Goal: Information Seeking & Learning: Learn about a topic

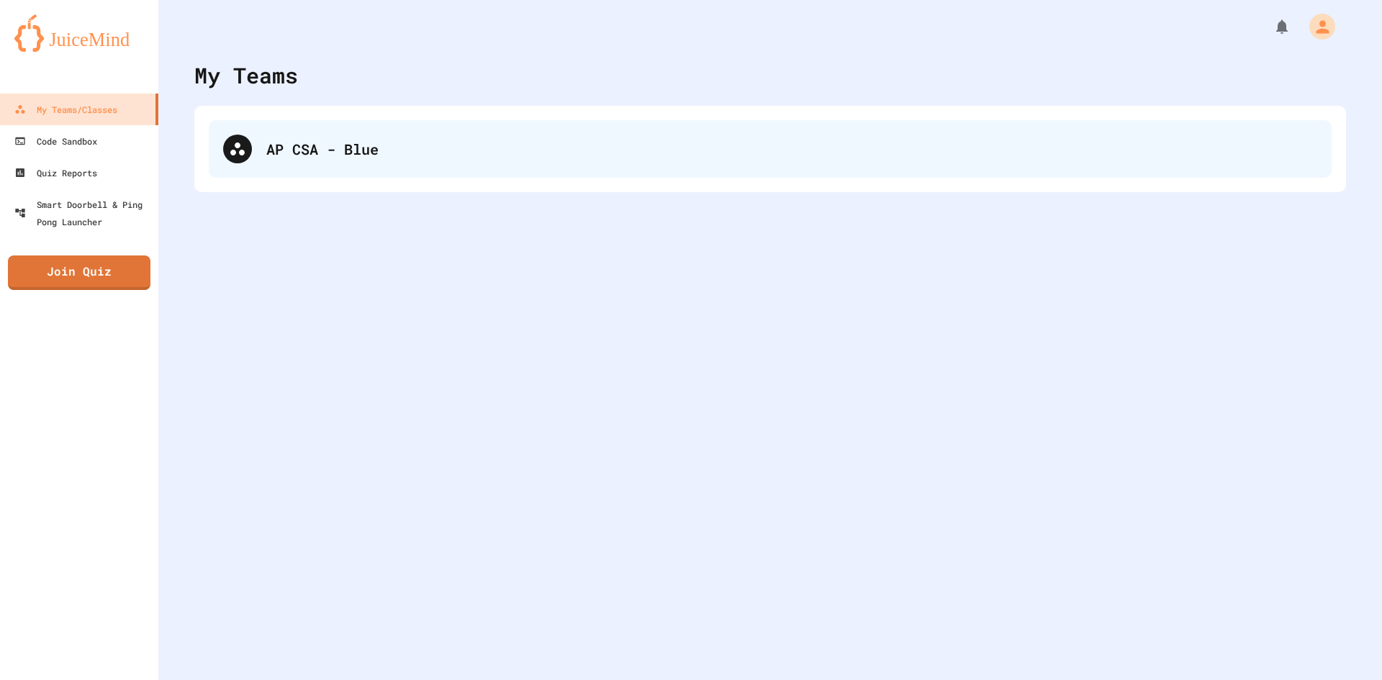
click at [354, 143] on div "AP CSA - Blue" at bounding box center [791, 149] width 1051 height 22
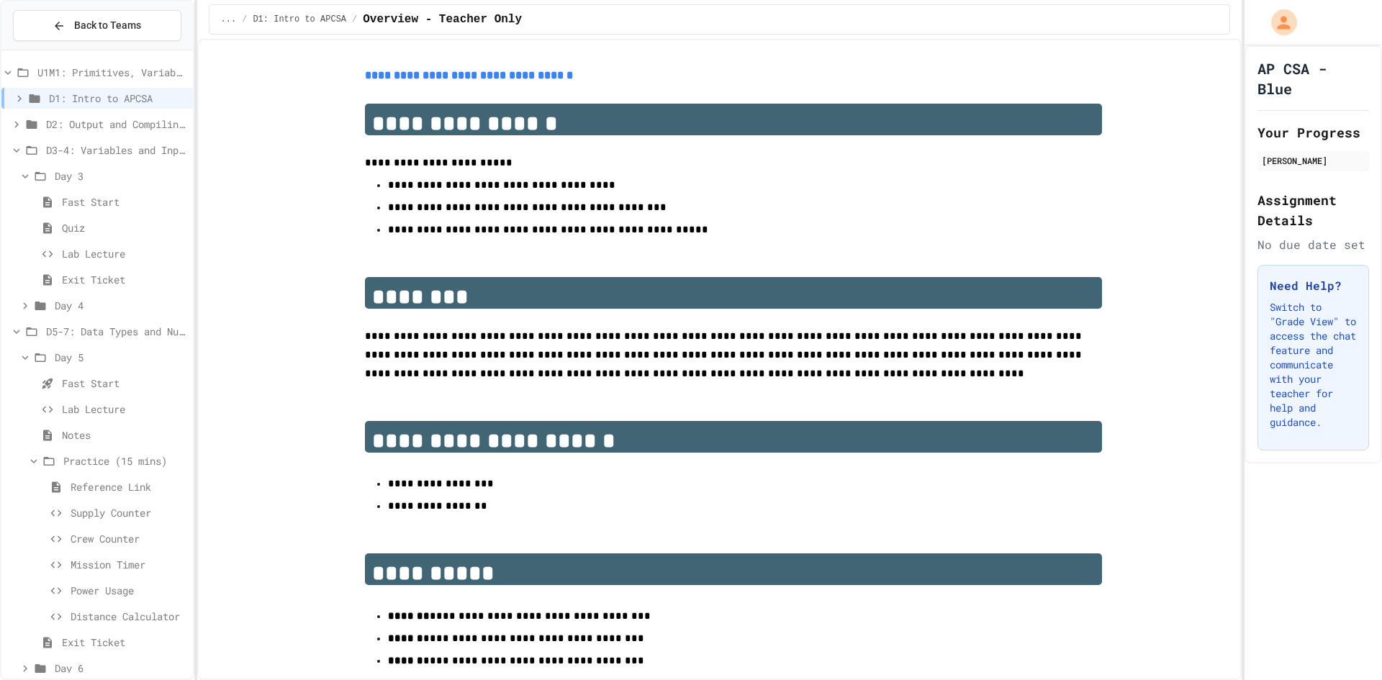
scroll to position [42, 0]
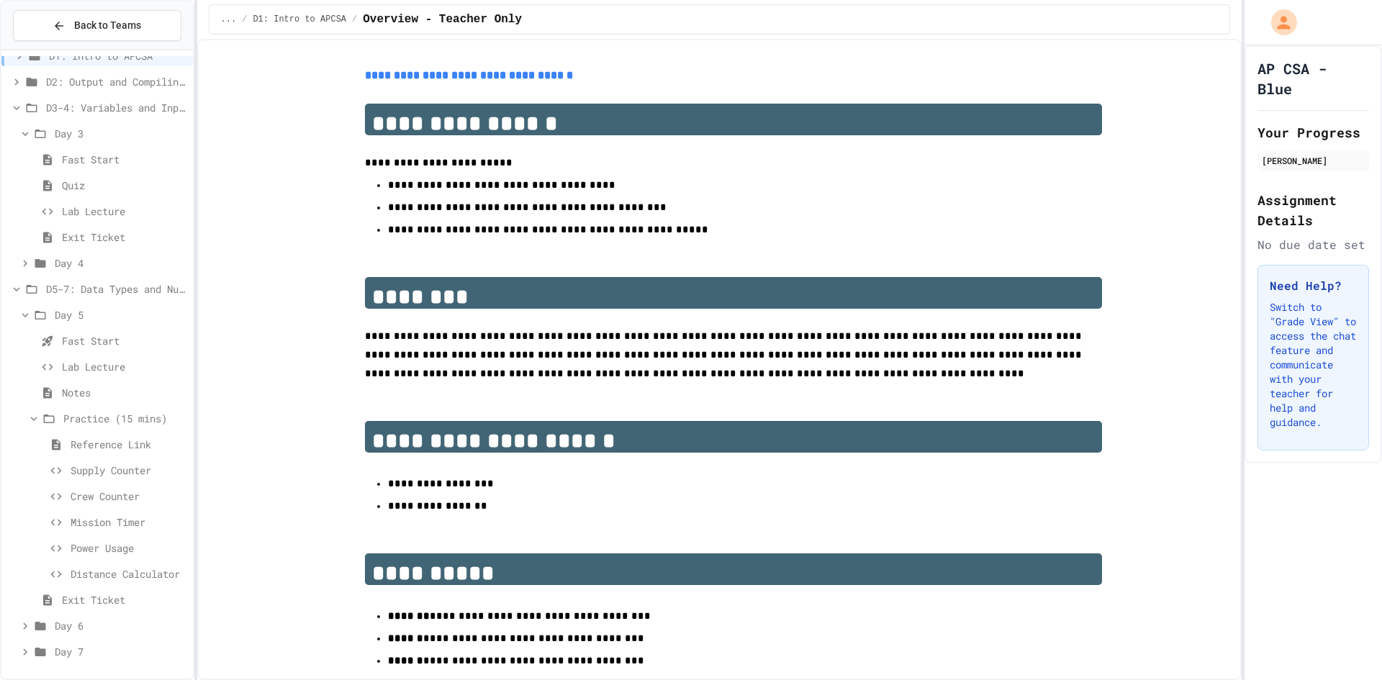
click at [56, 289] on span "D5-7: Data Types and Number Calculations" at bounding box center [116, 288] width 141 height 15
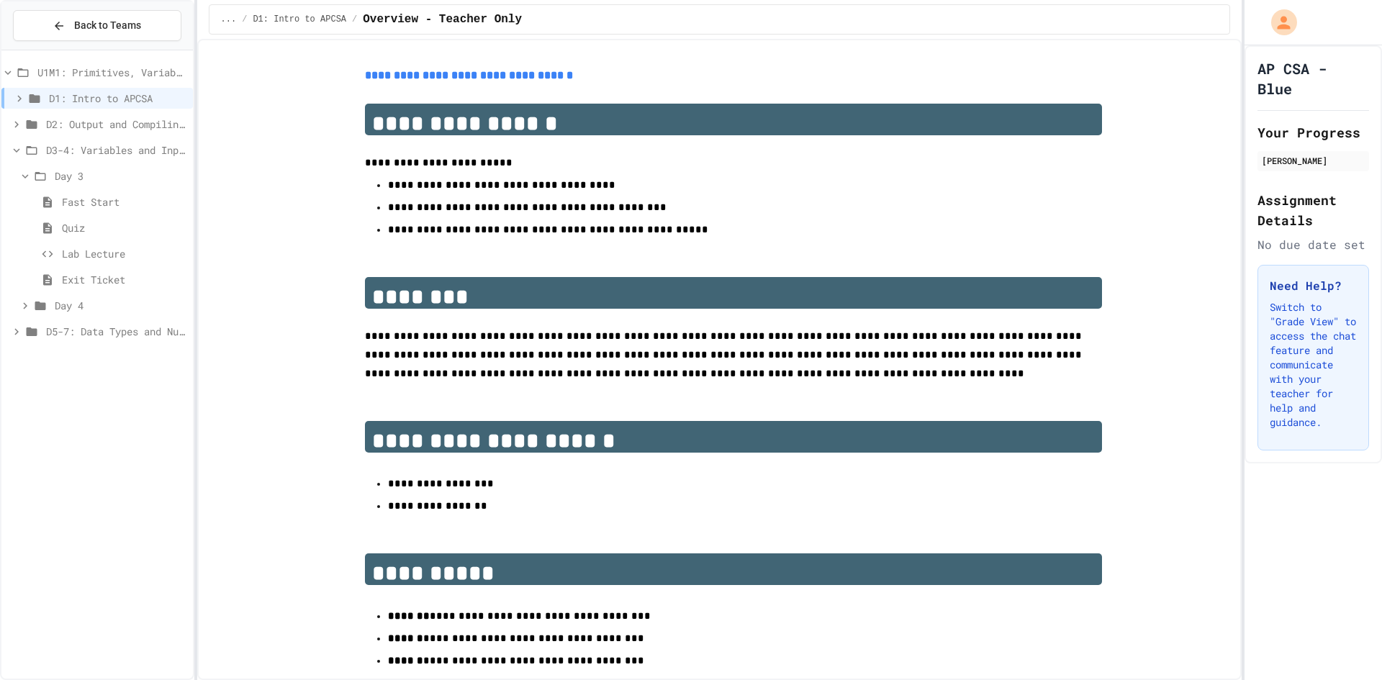
click at [62, 171] on span "Day 3" at bounding box center [121, 175] width 132 height 15
click at [60, 149] on span "D3-4: Variables and Input" at bounding box center [116, 150] width 141 height 15
click at [76, 179] on span "D5-7: Data Types and Number Calculations" at bounding box center [116, 175] width 141 height 15
click at [111, 358] on span "Supply Counter" at bounding box center [129, 357] width 117 height 15
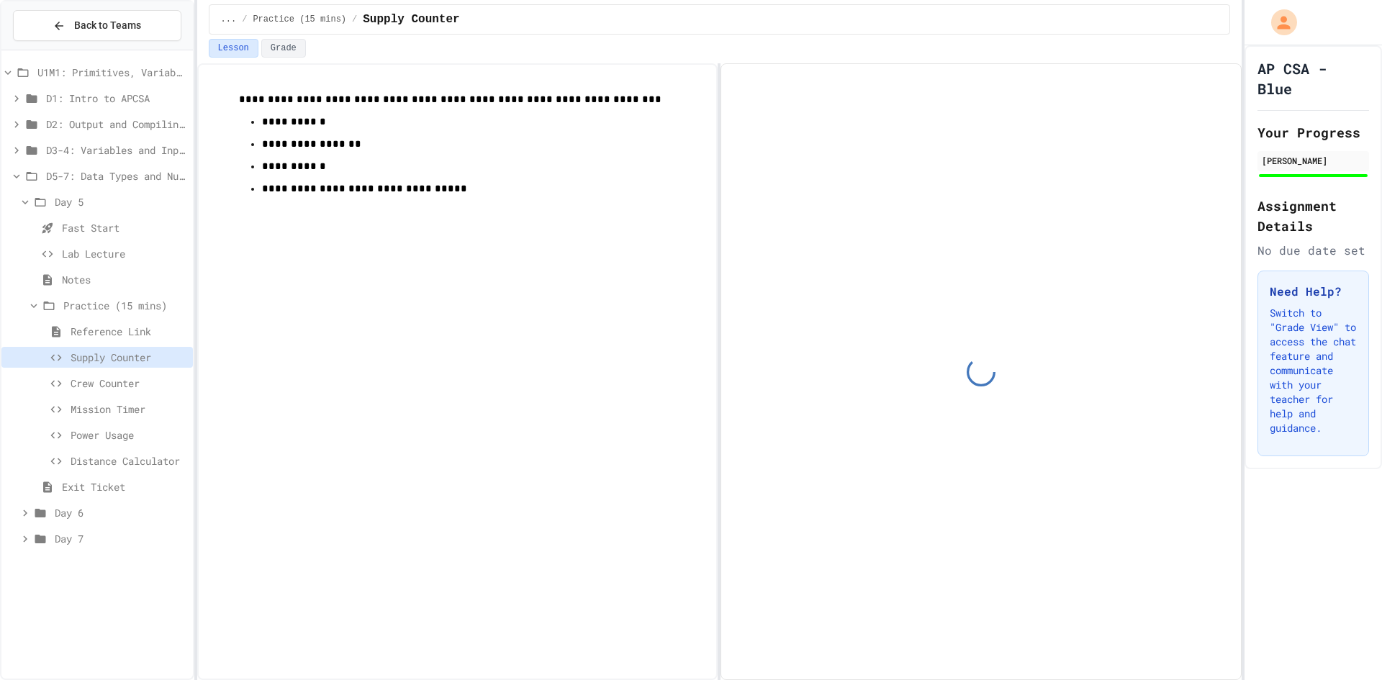
click at [115, 461] on span "Distance Calculator" at bounding box center [129, 460] width 117 height 15
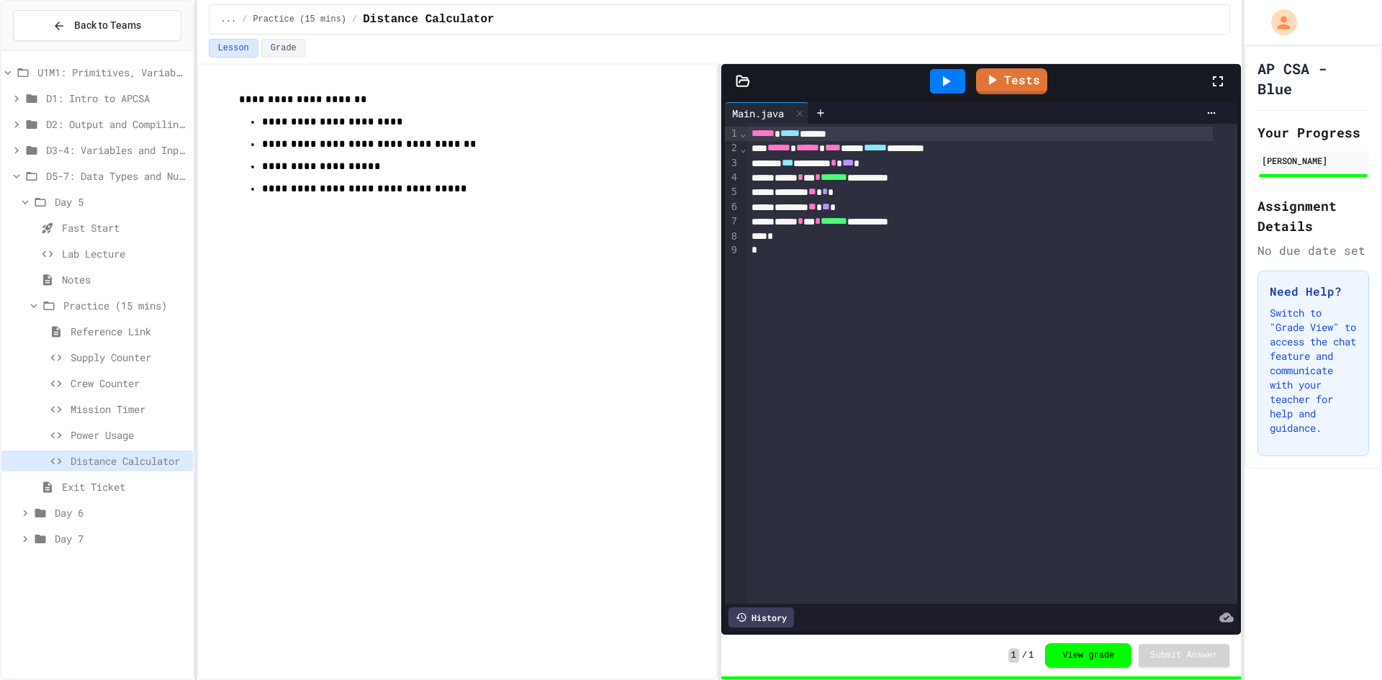
click at [86, 195] on span "Day 5" at bounding box center [121, 201] width 132 height 15
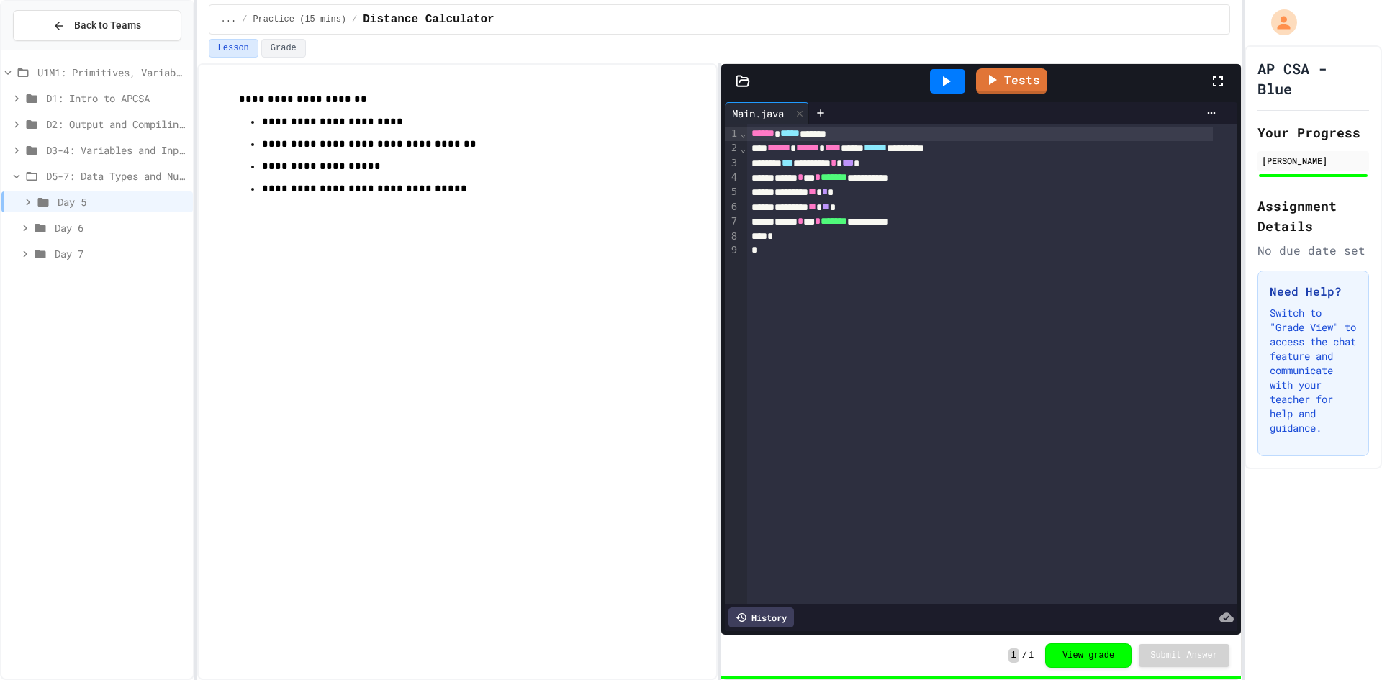
click at [75, 228] on span "Day 6" at bounding box center [121, 227] width 132 height 15
click at [68, 241] on div "Day 6" at bounding box center [96, 230] width 191 height 26
click at [81, 245] on div "Notes" at bounding box center [96, 253] width 191 height 21
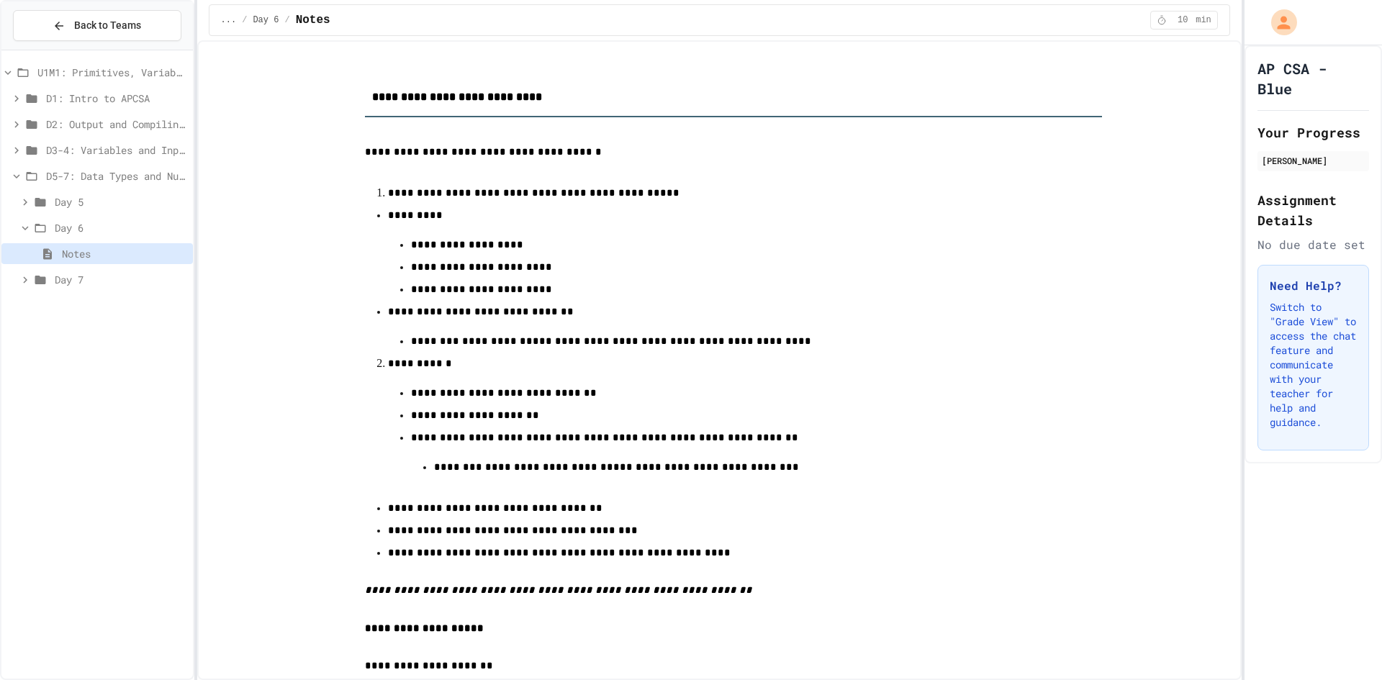
click at [102, 279] on span "Day 7" at bounding box center [121, 279] width 132 height 15
click at [81, 280] on span "Day 7" at bounding box center [121, 279] width 132 height 15
click at [99, 254] on span "Fast Start" at bounding box center [124, 253] width 125 height 15
